Goal: Task Accomplishment & Management: Use online tool/utility

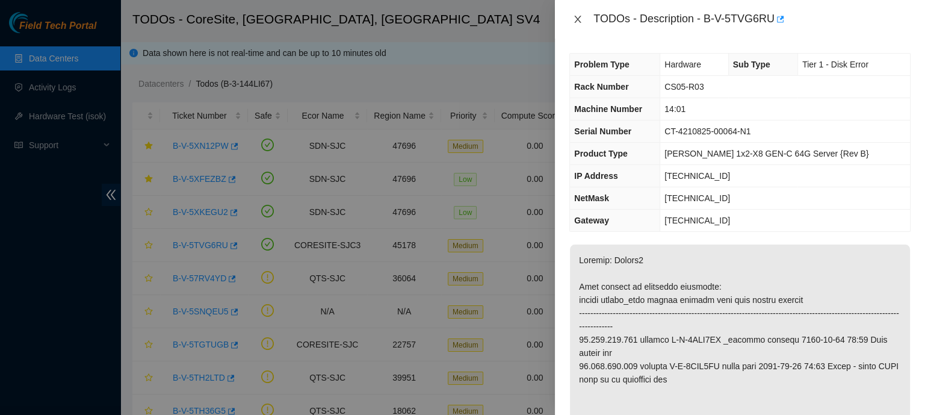
click at [573, 18] on icon "close" at bounding box center [578, 19] width 10 height 10
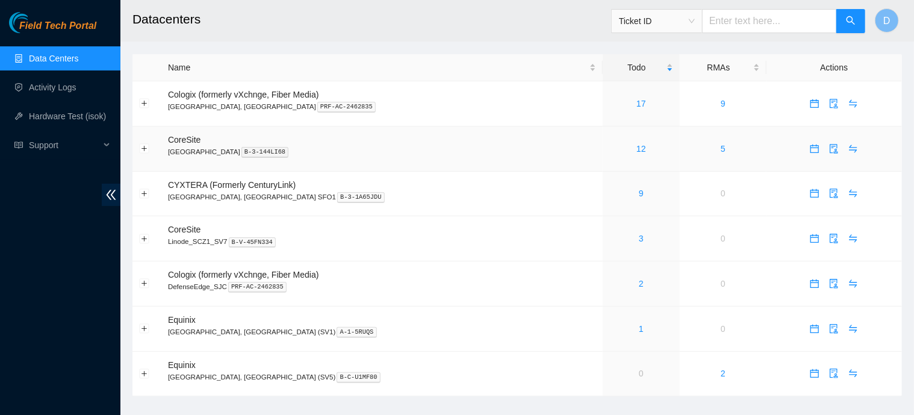
click at [636, 146] on link "12" at bounding box center [641, 149] width 10 height 10
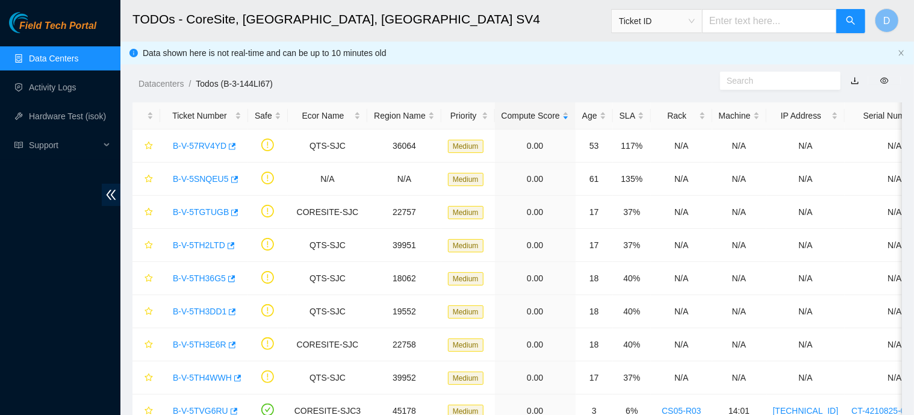
click at [666, 109] on div "Rack" at bounding box center [681, 115] width 48 height 13
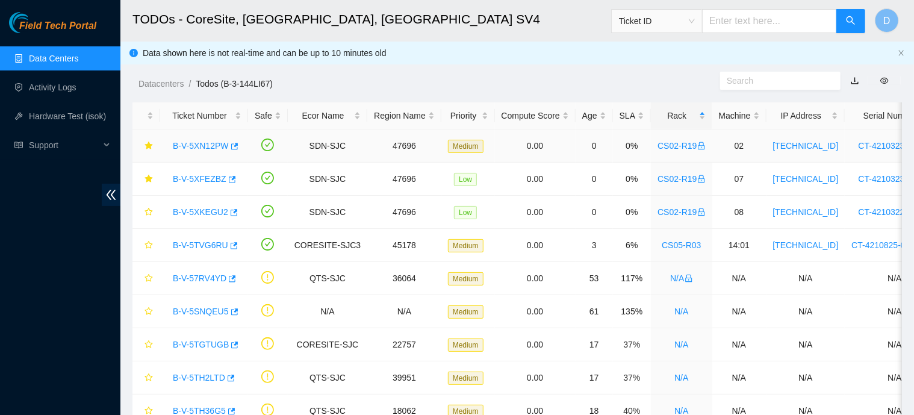
click at [209, 144] on link "B-V-5XN12PW" at bounding box center [201, 146] width 56 height 10
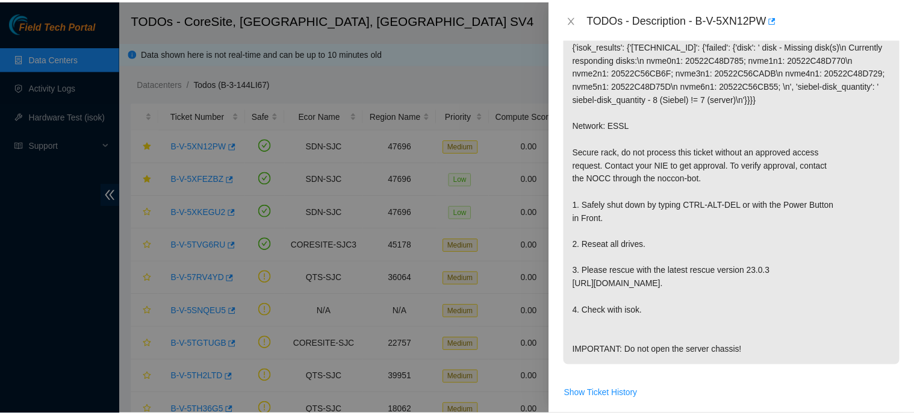
scroll to position [271, 0]
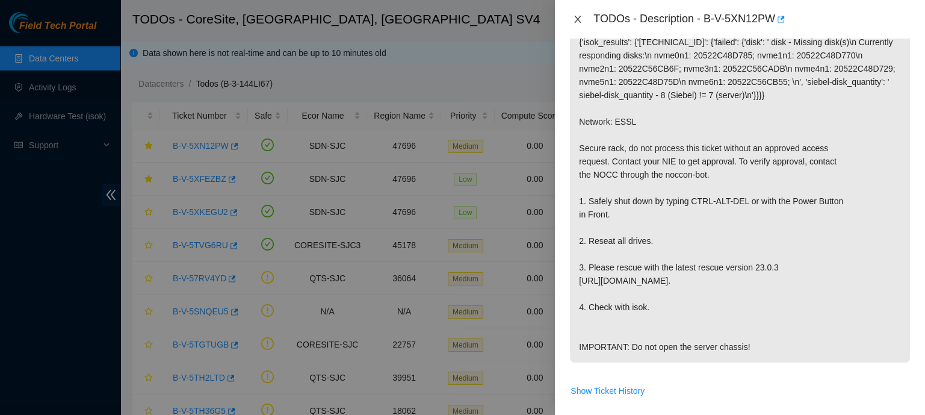
click at [578, 23] on icon "close" at bounding box center [578, 19] width 10 height 10
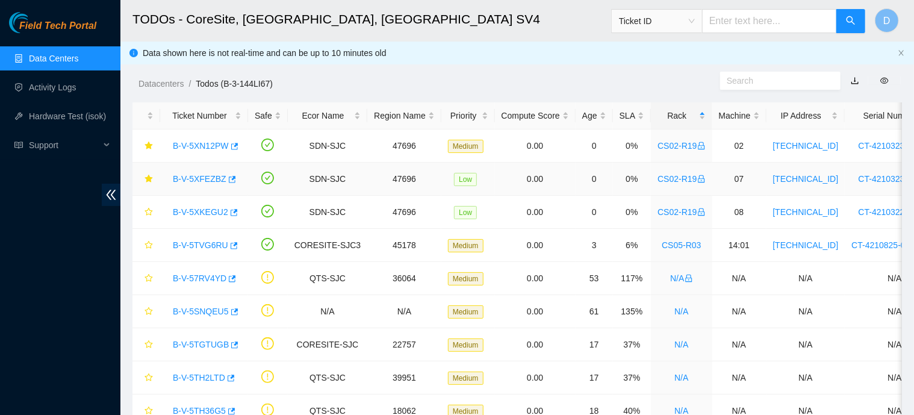
click at [204, 175] on link "B-V-5XFEZBZ" at bounding box center [200, 179] width 54 height 10
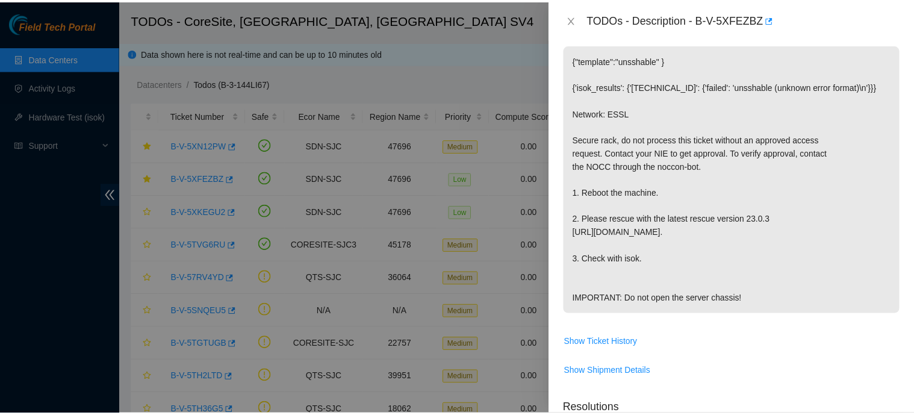
scroll to position [228, 0]
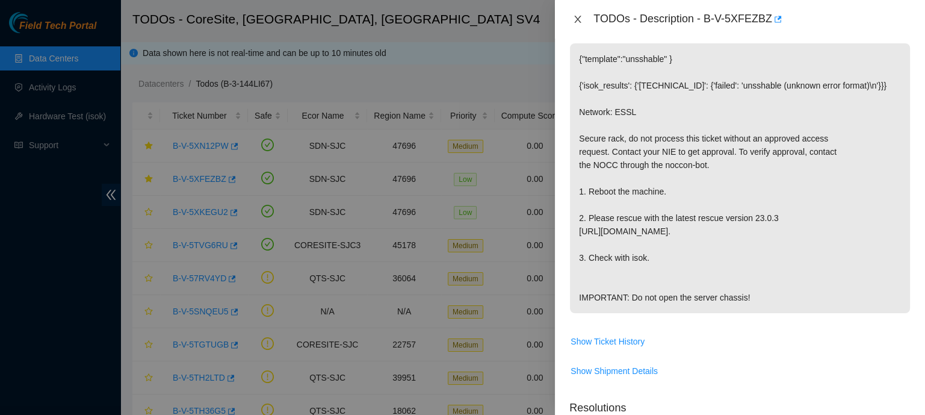
click at [577, 16] on icon "close" at bounding box center [578, 19] width 10 height 10
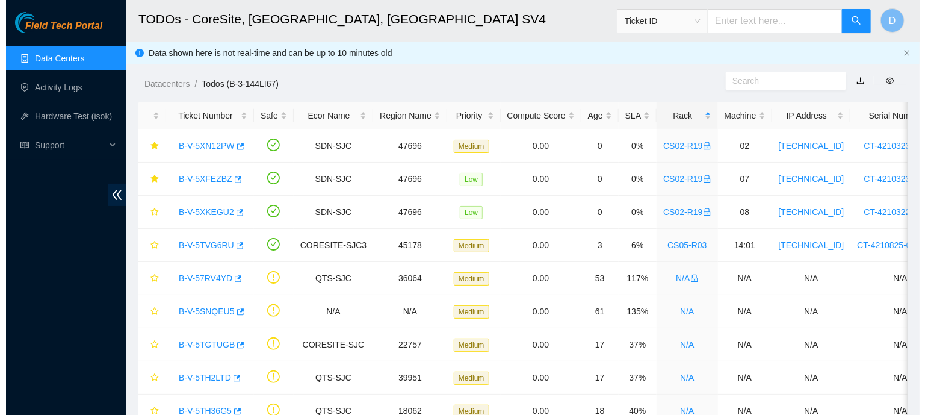
scroll to position [258, 0]
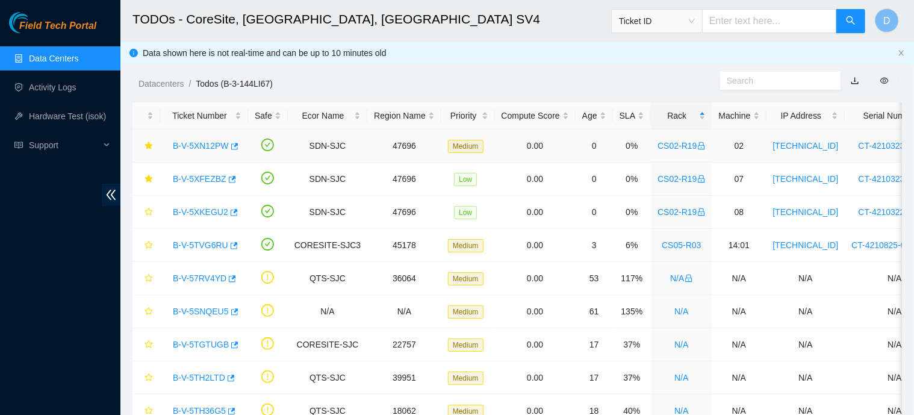
click at [212, 143] on body "Field Tech Portal Data Centers Activity Logs Hardware Test (isok) Support TODOs…" at bounding box center [457, 207] width 914 height 415
click at [202, 147] on link "B-V-5XN12PW" at bounding box center [201, 146] width 56 height 10
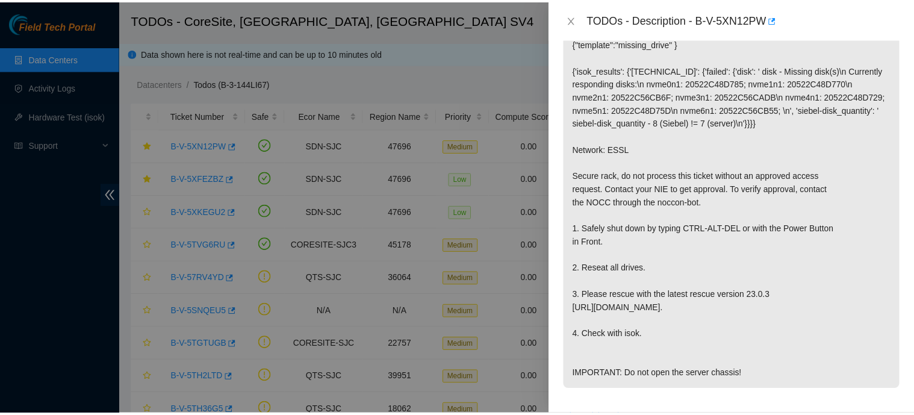
scroll to position [245, 0]
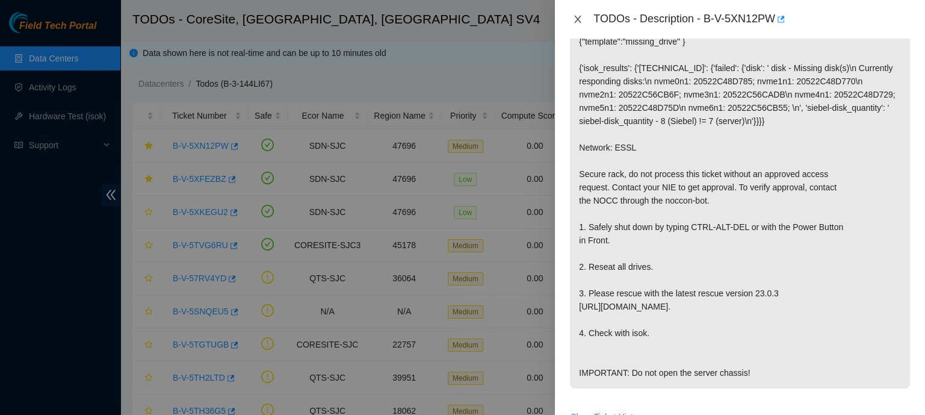
drag, startPoint x: 577, startPoint y: 14, endPoint x: 405, endPoint y: 64, distance: 179.4
click at [577, 14] on button "Close" at bounding box center [577, 19] width 17 height 11
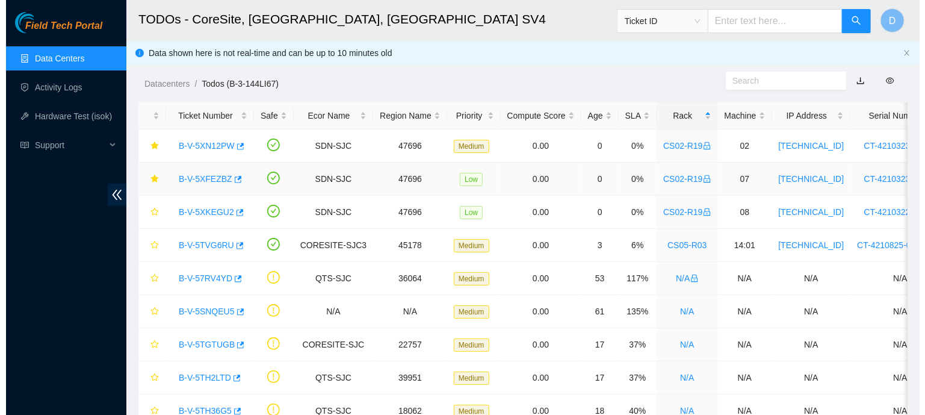
scroll to position [276, 0]
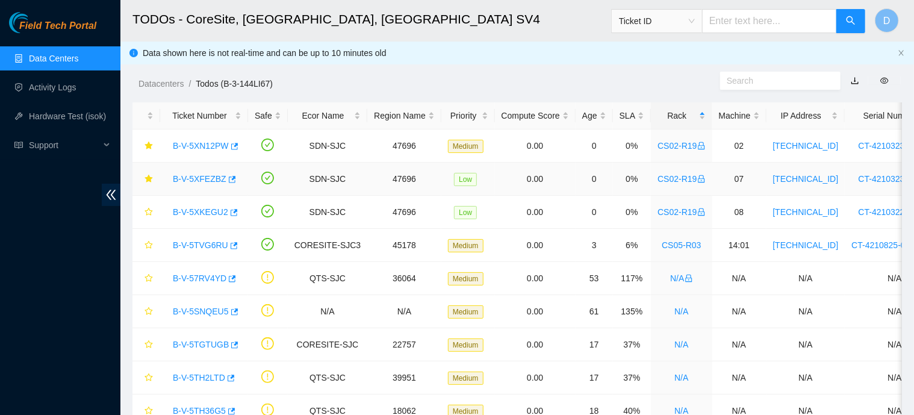
click at [178, 180] on link "B-V-5XFEZBZ" at bounding box center [200, 179] width 54 height 10
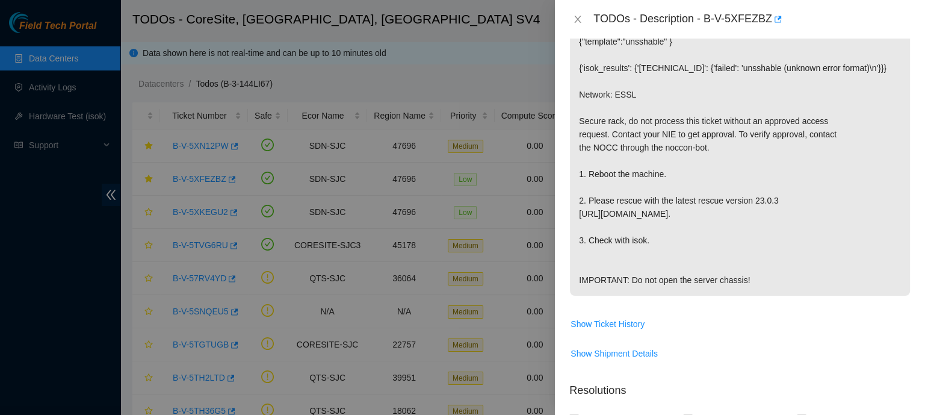
scroll to position [0, 0]
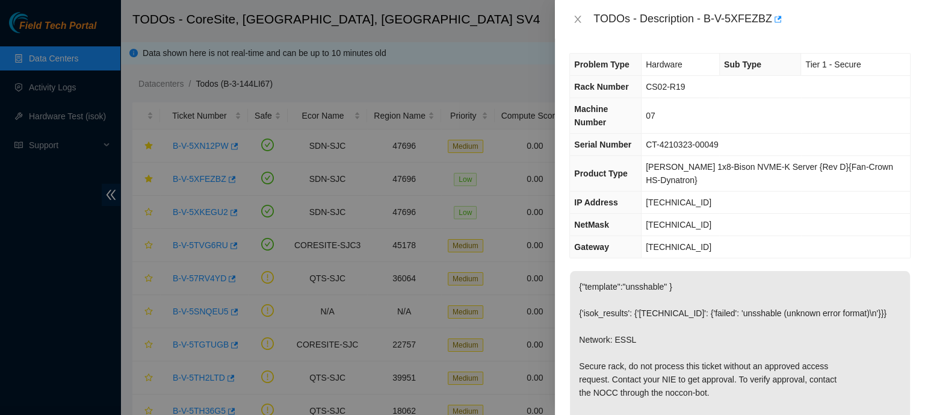
click at [567, 23] on div "TODOs - Description - B-V-5XFEZBZ" at bounding box center [740, 19] width 370 height 39
click at [574, 23] on icon "close" at bounding box center [578, 19] width 10 height 10
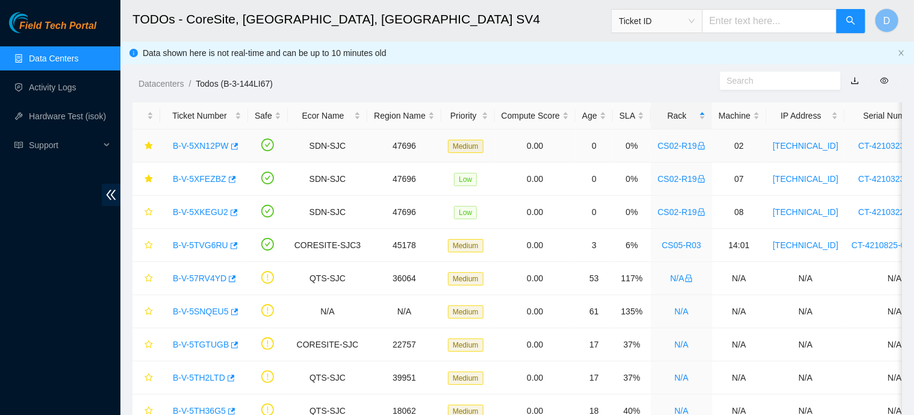
click at [208, 153] on div "B-V-5XN12PW" at bounding box center [204, 145] width 75 height 19
click at [209, 149] on link "B-V-5XN12PW" at bounding box center [201, 146] width 56 height 10
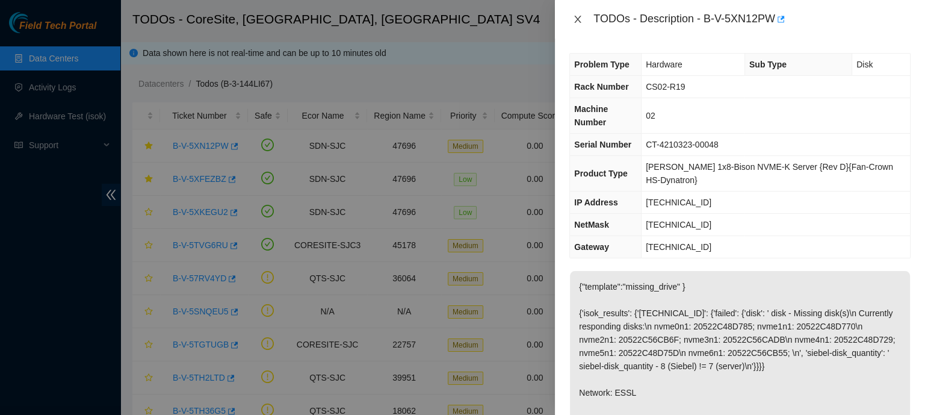
click at [581, 22] on icon "close" at bounding box center [578, 19] width 10 height 10
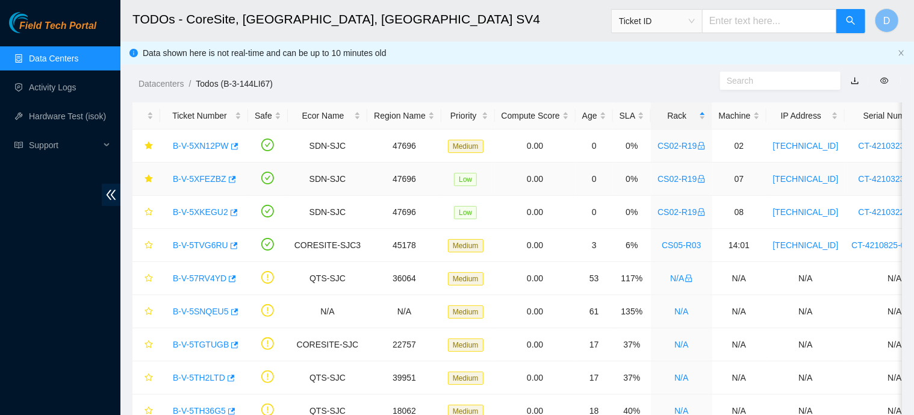
click at [202, 174] on link "B-V-5XFEZBZ" at bounding box center [200, 179] width 54 height 10
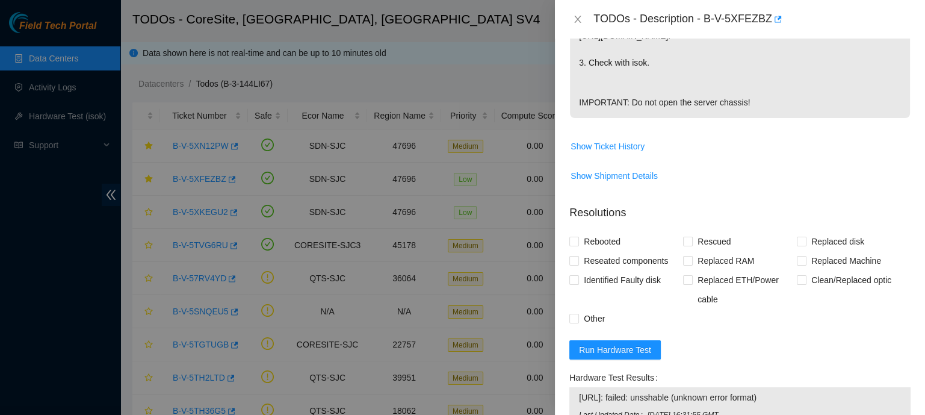
scroll to position [426, 0]
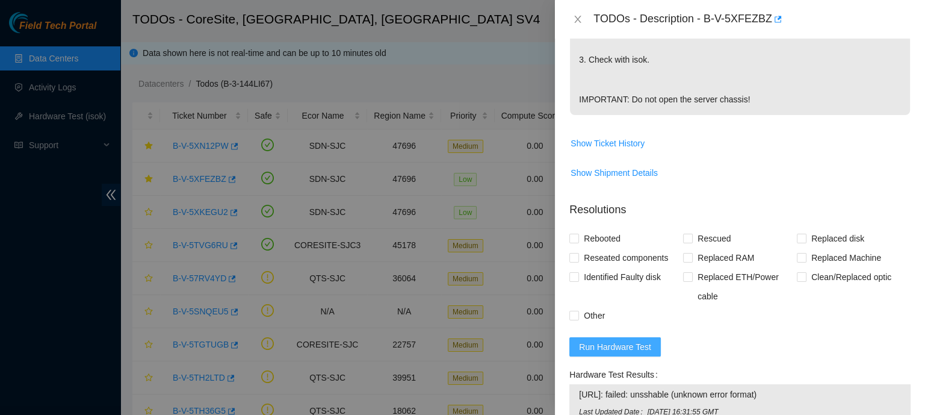
click at [595, 349] on span "Run Hardware Test" at bounding box center [615, 346] width 72 height 13
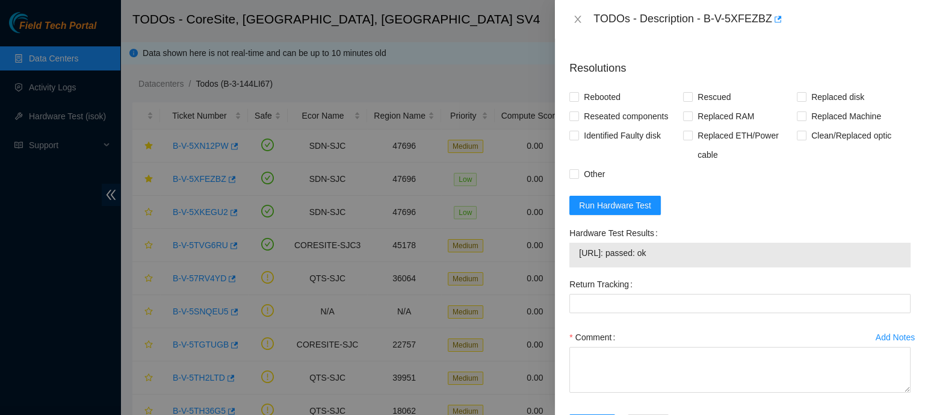
scroll to position [622, 0]
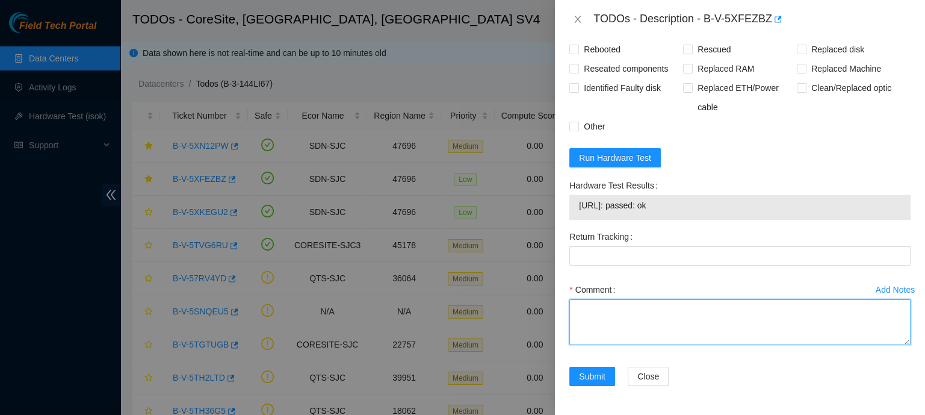
click at [625, 314] on textarea "Comment" at bounding box center [739, 322] width 341 height 46
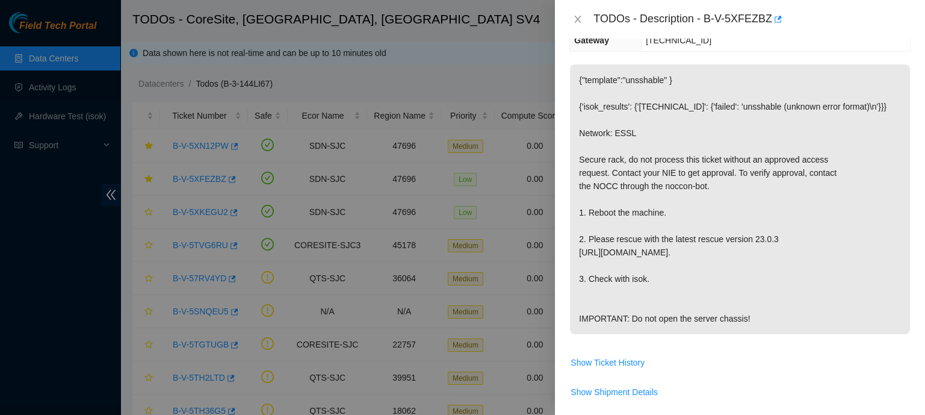
scroll to position [0, 0]
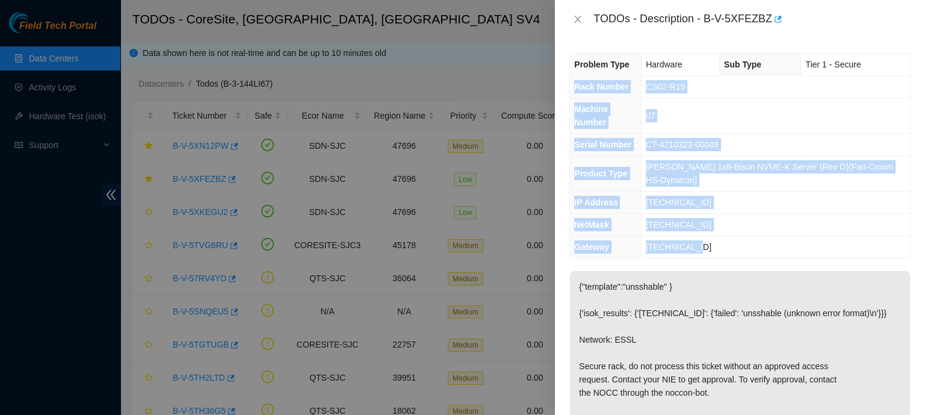
drag, startPoint x: 573, startPoint y: 84, endPoint x: 728, endPoint y: 209, distance: 199.5
click at [728, 209] on tbody "Problem Type Hardware Sub Type Tier 1 - Secure Rack Number CS02-R19 Machine Num…" at bounding box center [740, 156] width 340 height 204
copy tbody "Rack Number CS02-R19 Machine Number 07 Serial Number CT-4210323-00049 Product T…"
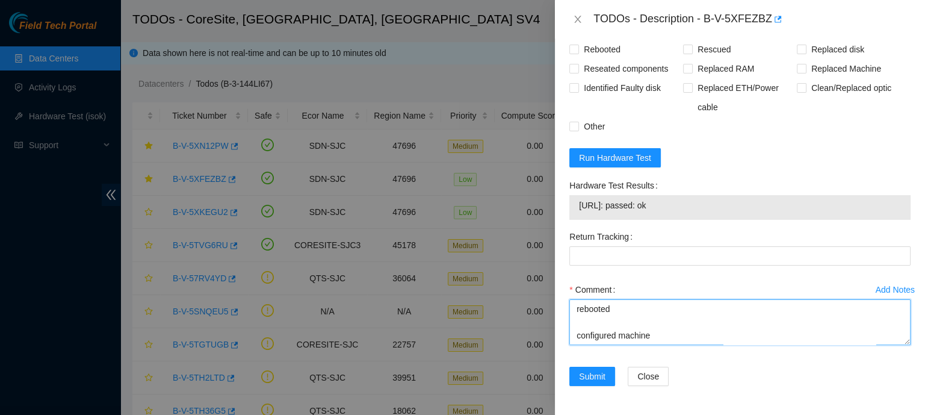
click at [619, 332] on textarea "nie approved my essl request contacted nocc to unlock rids and to confirm that …" at bounding box center [739, 322] width 341 height 46
paste textarea "Rack Number CS02-R19 Machine Number 07 Serial Number CT-4210323-00049 Product T…"
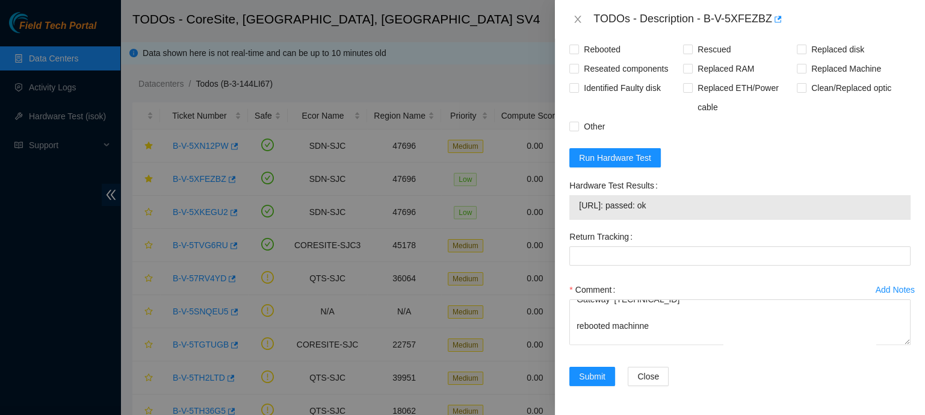
click at [634, 206] on span "23.62.45.170: passed: ok" at bounding box center [740, 205] width 322 height 13
copy span "23.62.45.170: passed: ok"
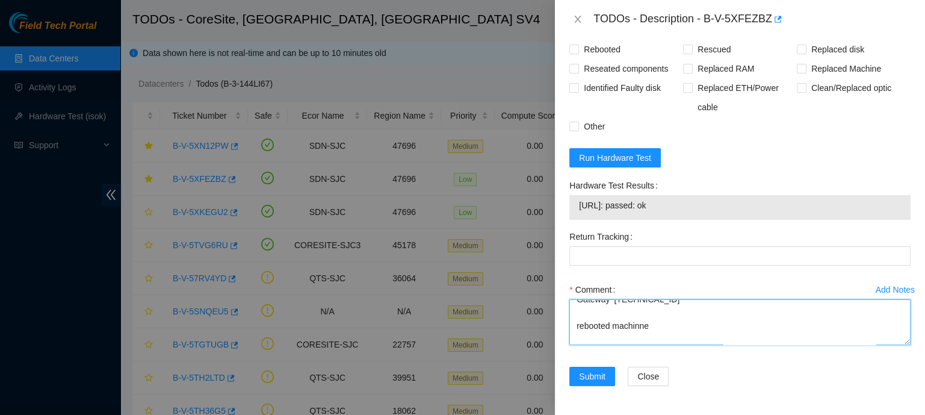
click at [617, 338] on textarea "nie approved my essl request contacted nocc to unlock rids and to confirm that …" at bounding box center [739, 322] width 341 height 46
paste textarea "23.62.45.170: passed: ok"
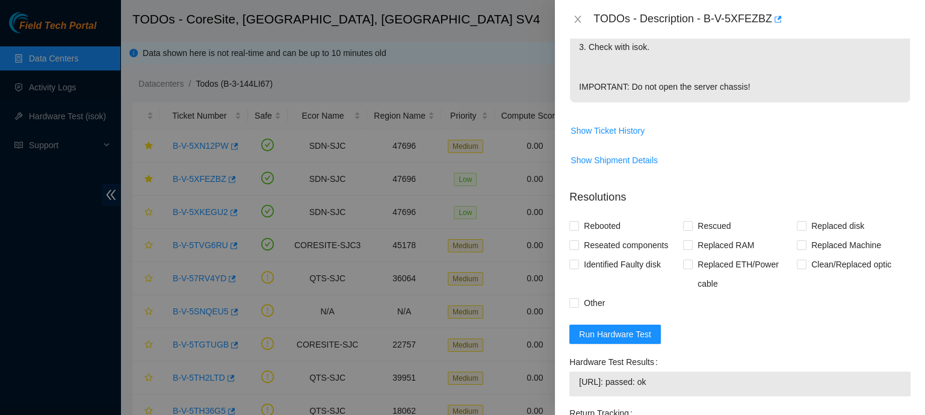
scroll to position [431, 0]
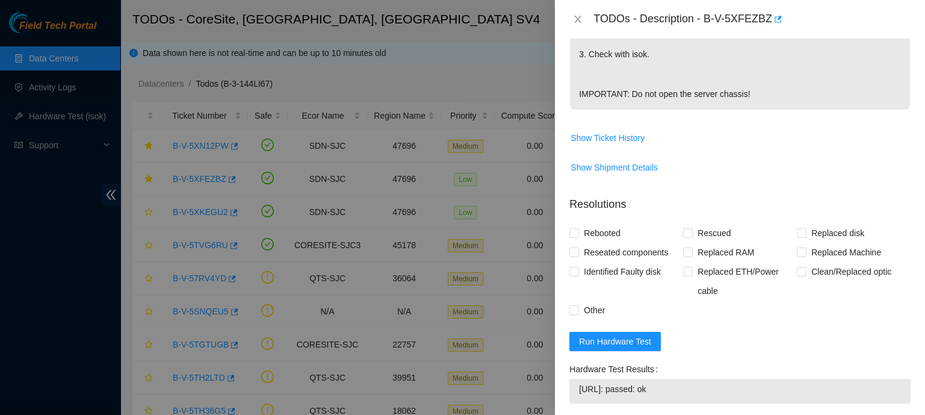
type textarea "nie approved my essl request contacted nocc to unlock rids and to confirm that …"
click at [589, 250] on span "Reseated components" at bounding box center [626, 252] width 94 height 19
click at [578, 250] on input "Reseated components" at bounding box center [573, 251] width 8 height 8
checkbox input "true"
click at [602, 232] on span "Rebooted" at bounding box center [602, 232] width 46 height 19
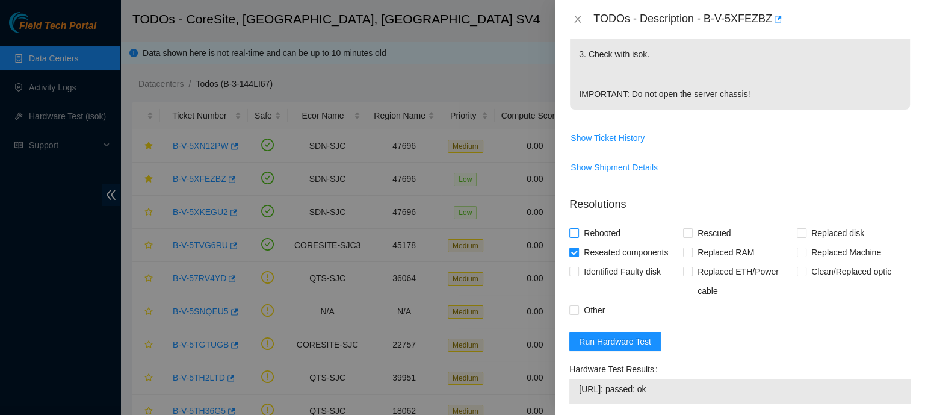
click at [578, 232] on input "Rebooted" at bounding box center [573, 232] width 8 height 8
checkbox input "true"
click at [702, 231] on span "Rescued" at bounding box center [714, 232] width 43 height 19
click at [692, 231] on input "Rescued" at bounding box center [687, 232] width 8 height 8
checkbox input "true"
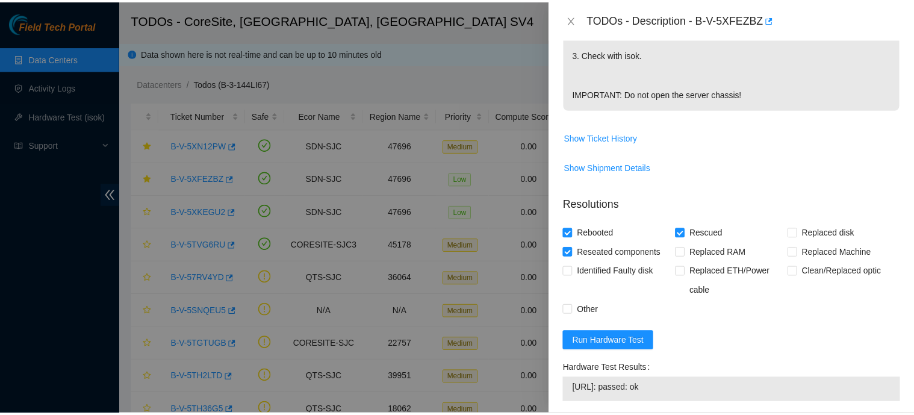
scroll to position [622, 0]
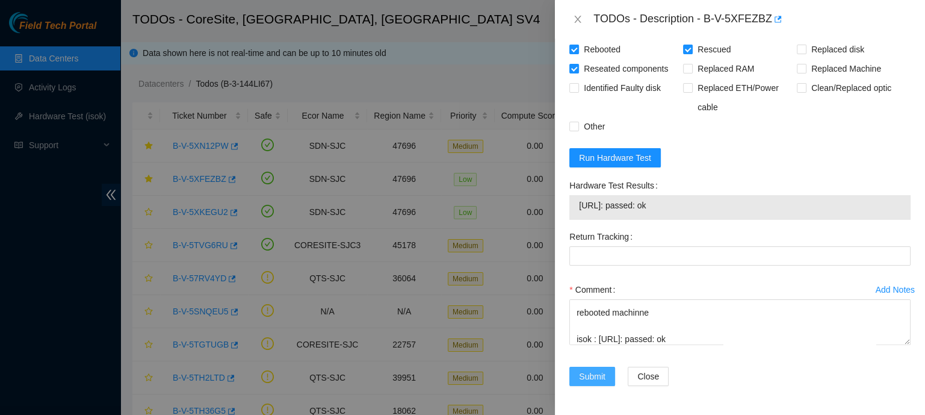
click at [599, 380] on span "Submit" at bounding box center [592, 376] width 26 height 13
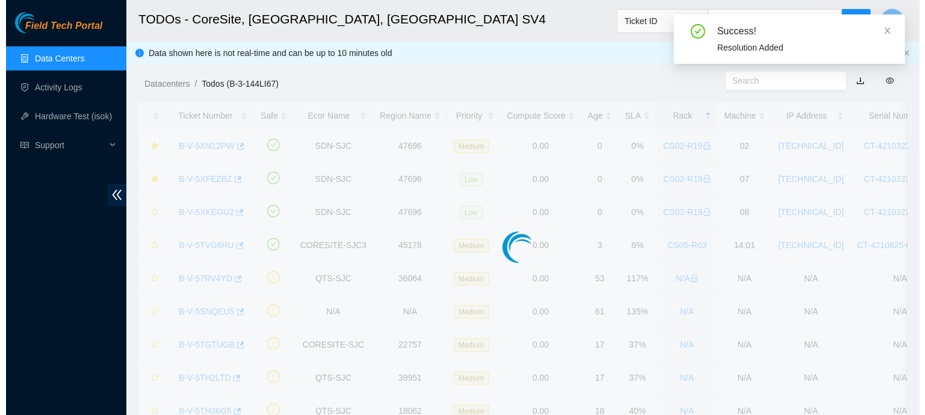
scroll to position [356, 0]
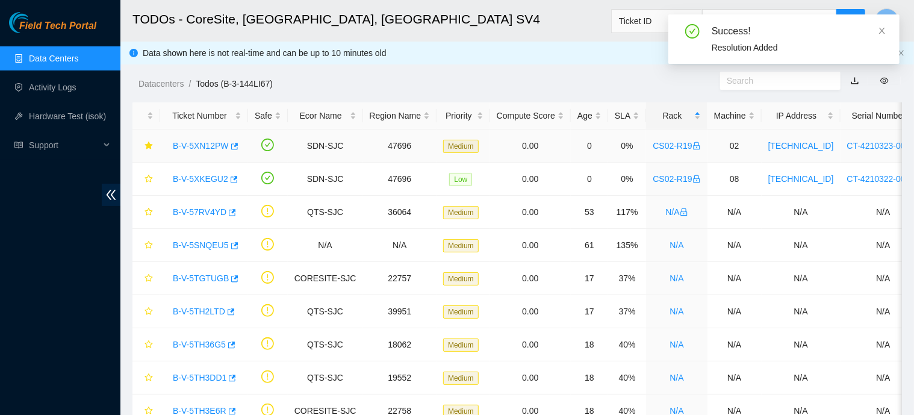
click at [217, 141] on link "B-V-5XN12PW" at bounding box center [201, 146] width 56 height 10
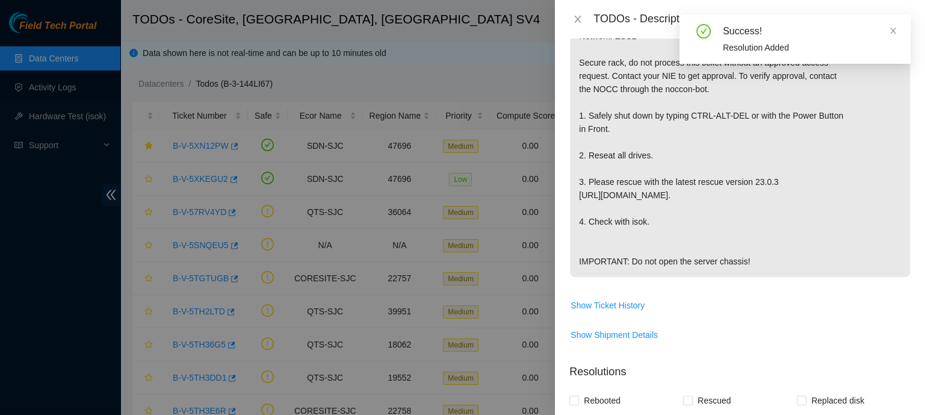
scroll to position [651, 0]
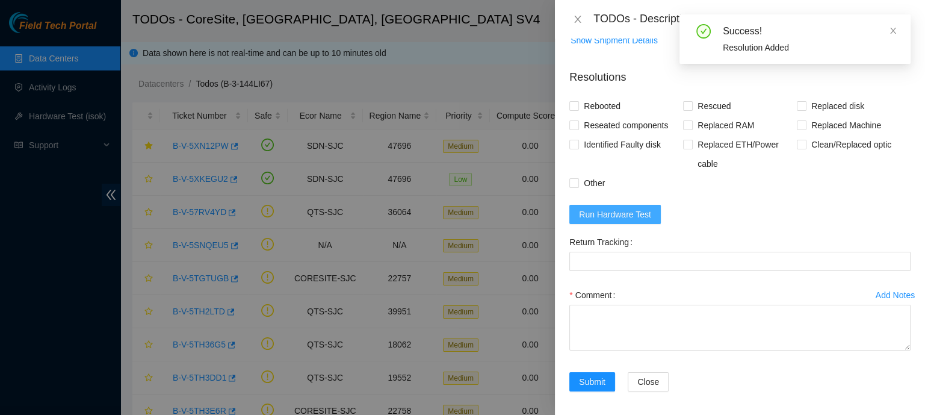
click at [600, 211] on span "Run Hardware Test" at bounding box center [615, 214] width 72 height 13
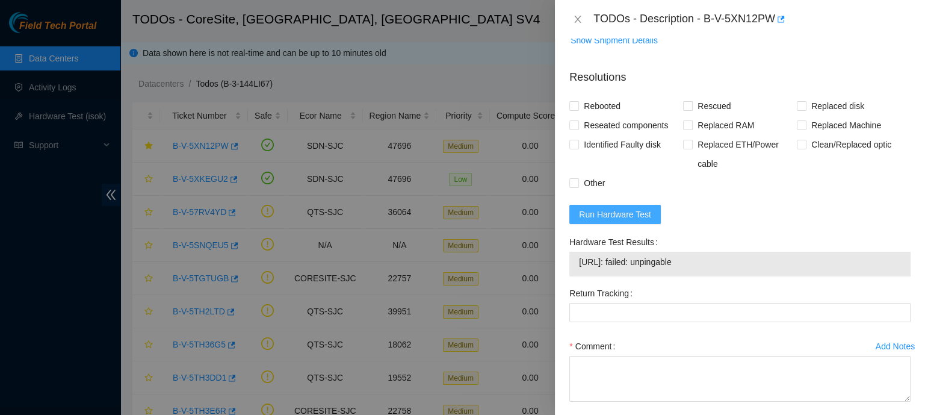
click at [613, 212] on span "Run Hardware Test" at bounding box center [615, 214] width 72 height 13
click at [616, 212] on span "Run Hardware Test" at bounding box center [615, 214] width 72 height 13
